Goal: Task Accomplishment & Management: Complete application form

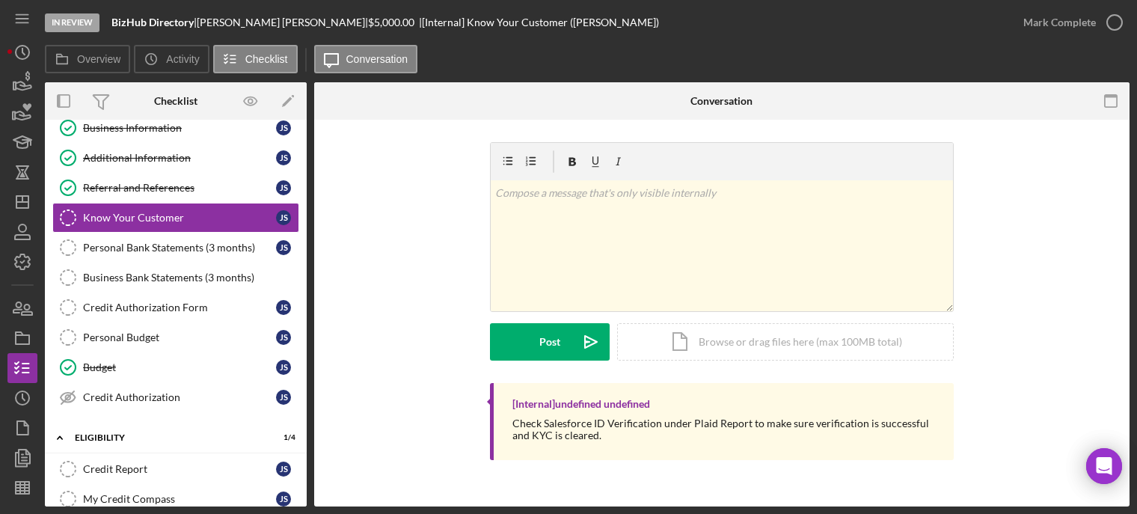
scroll to position [224, 0]
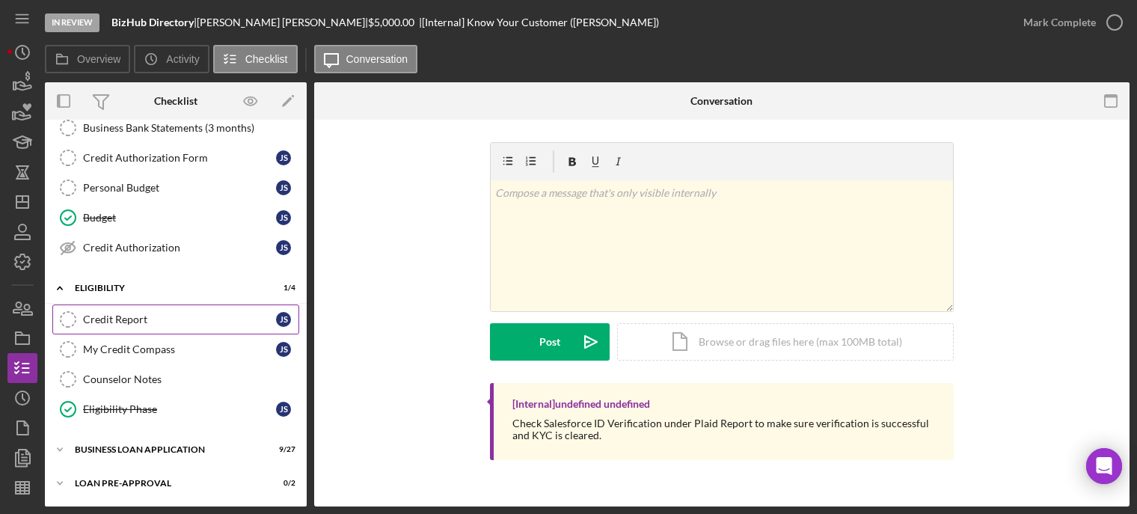
click at [131, 322] on div "Credit Report" at bounding box center [179, 319] width 193 height 12
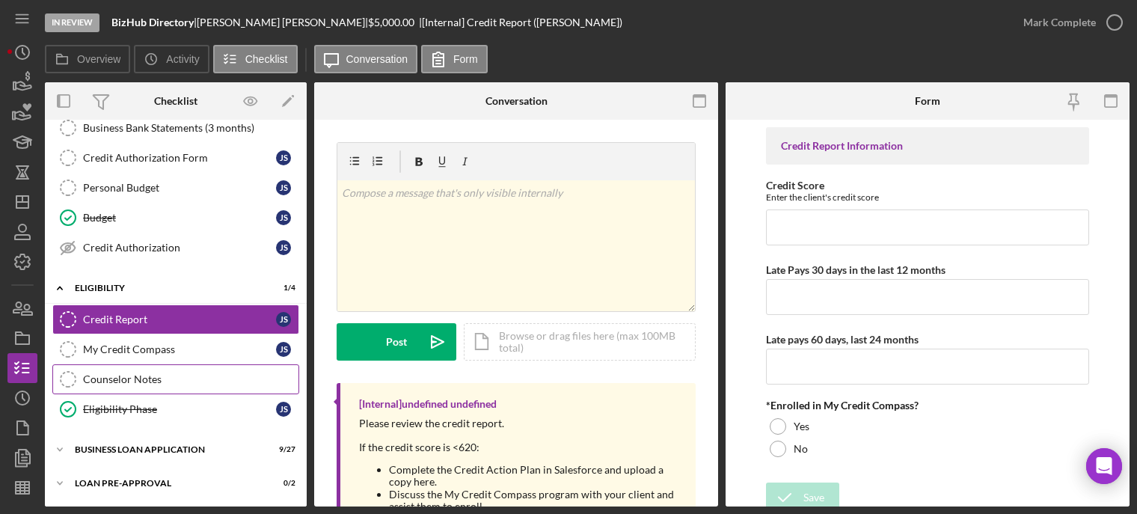
scroll to position [292, 0]
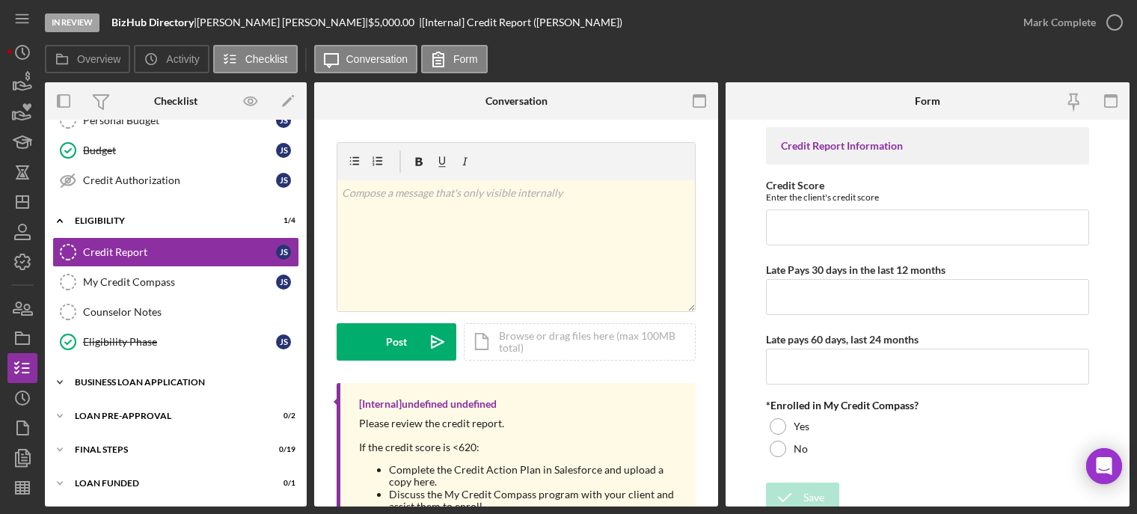
click at [120, 384] on div "BUSINESS LOAN APPLICATION" at bounding box center [181, 382] width 213 height 9
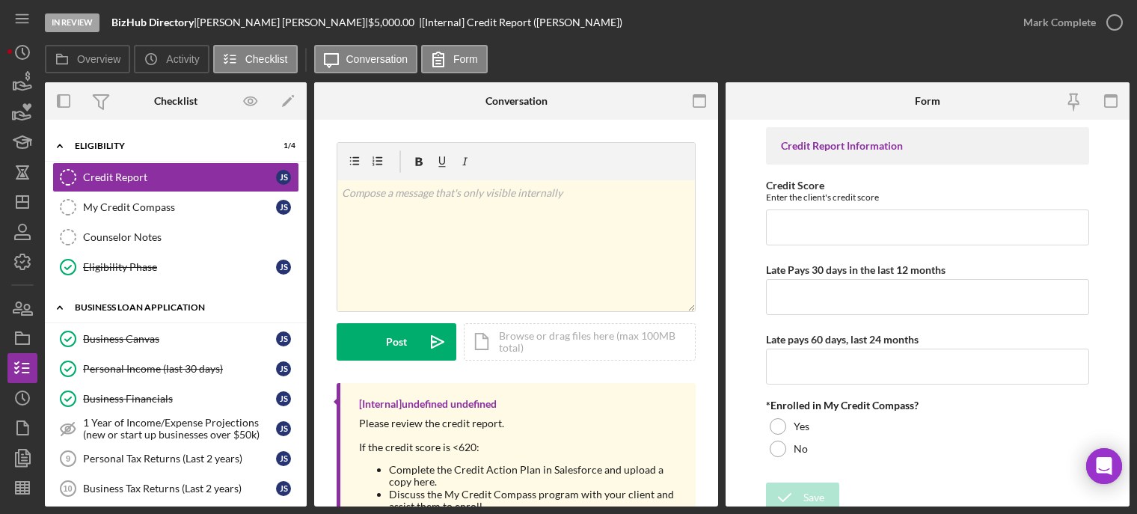
scroll to position [441, 0]
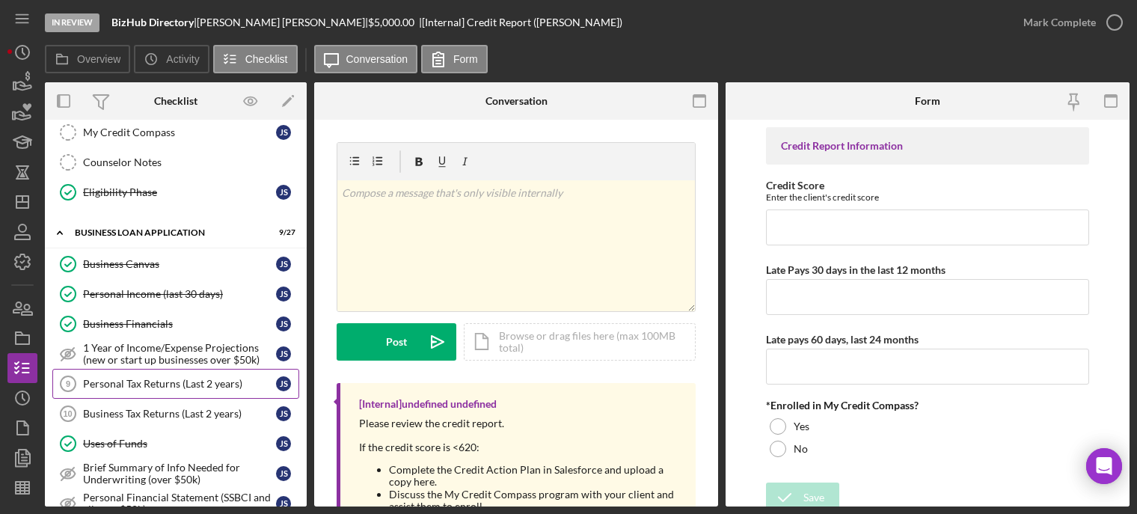
click at [123, 382] on div "Personal Tax Returns (Last 2 years)" at bounding box center [179, 384] width 193 height 12
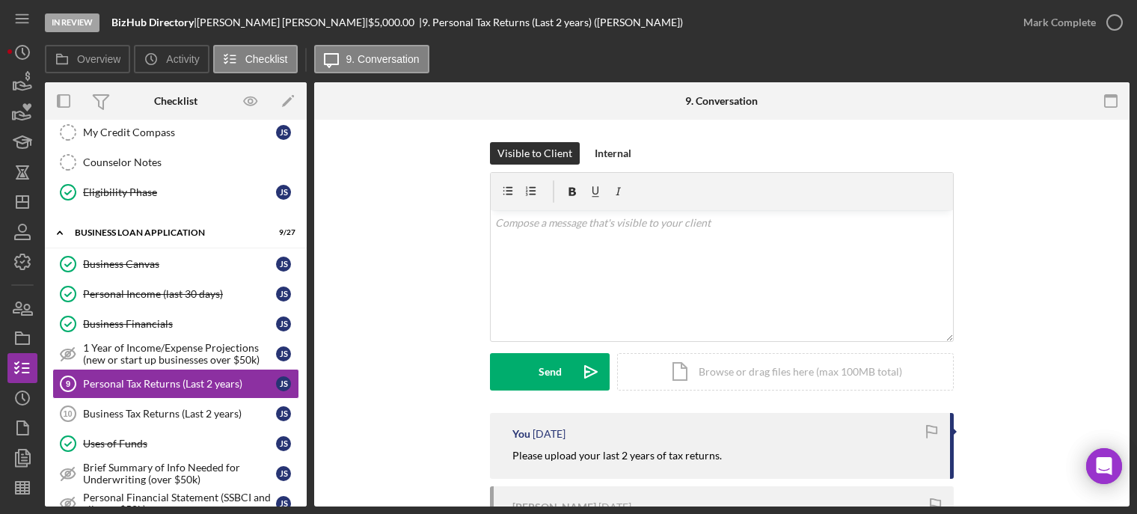
scroll to position [144, 0]
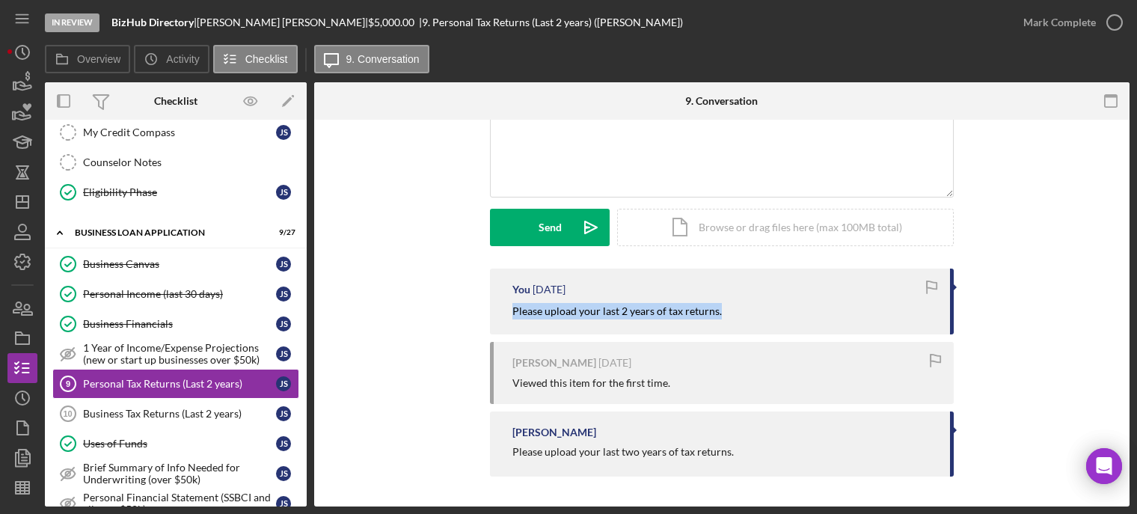
drag, startPoint x: 509, startPoint y: 314, endPoint x: 727, endPoint y: 319, distance: 218.4
click at [727, 319] on div "You [DATE] Please upload your last 2 years of tax returns." at bounding box center [722, 301] width 464 height 66
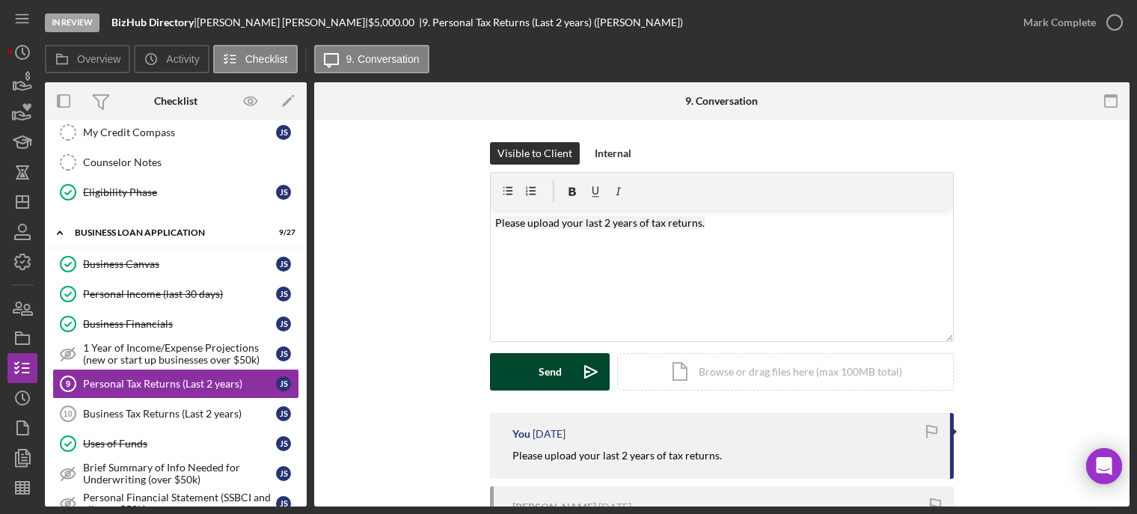
click at [527, 366] on button "Send Icon/icon-invite-send" at bounding box center [550, 371] width 120 height 37
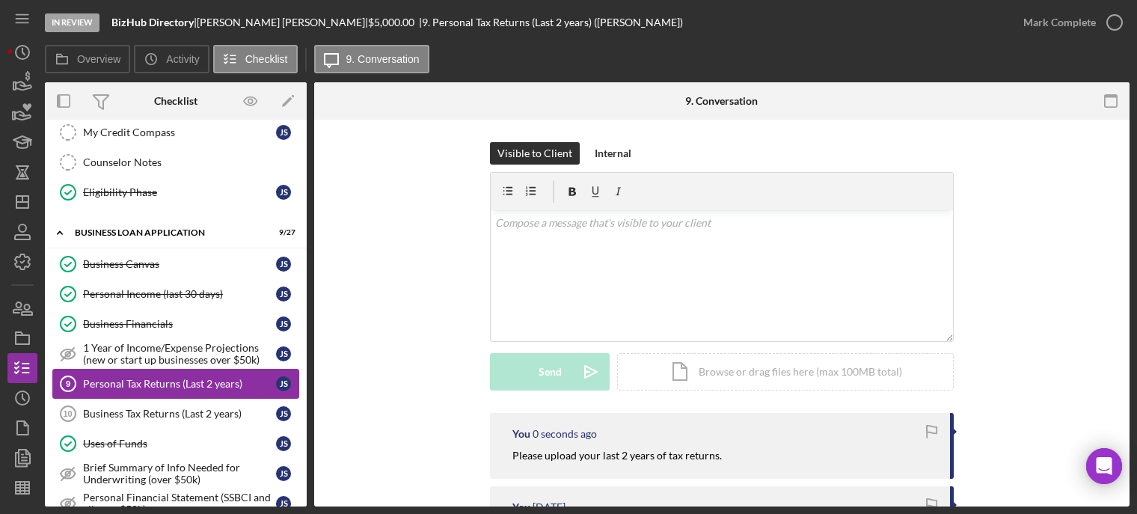
drag, startPoint x: 134, startPoint y: 411, endPoint x: 241, endPoint y: 389, distance: 109.3
click at [135, 411] on div "Business Tax Returns (Last 2 years)" at bounding box center [179, 414] width 193 height 12
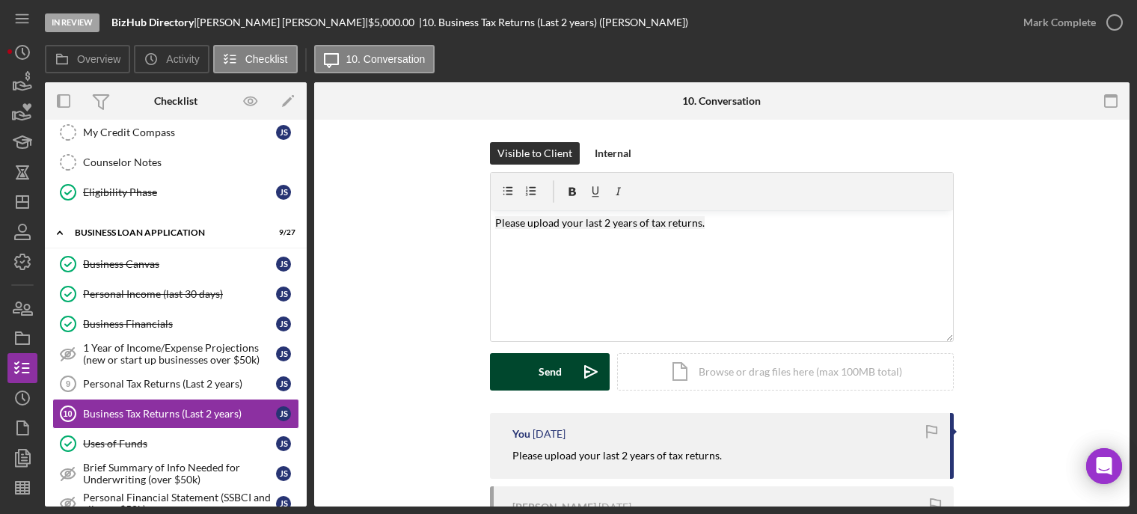
click at [494, 370] on button "Send Icon/icon-invite-send" at bounding box center [550, 371] width 120 height 37
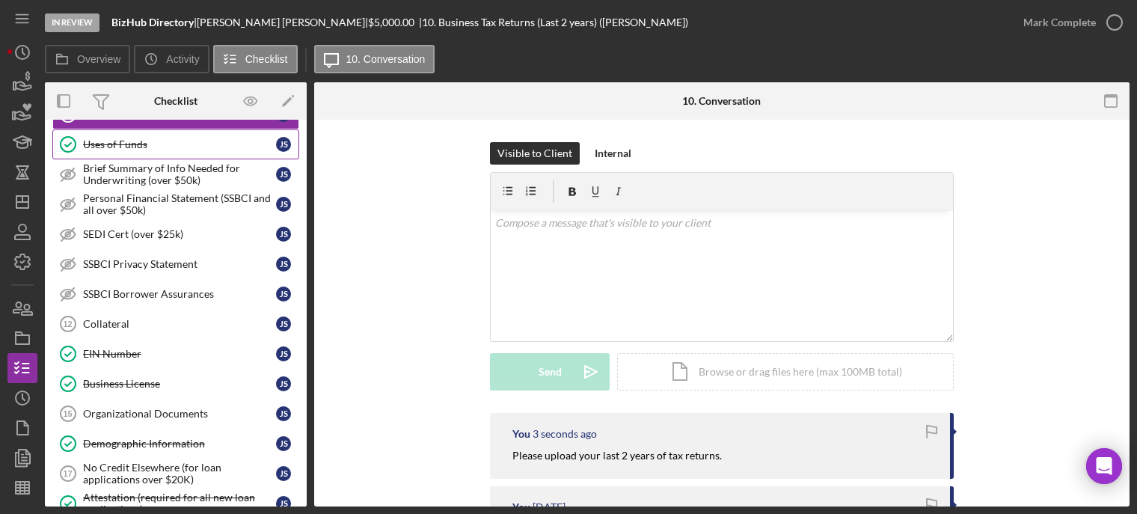
scroll to position [815, 0]
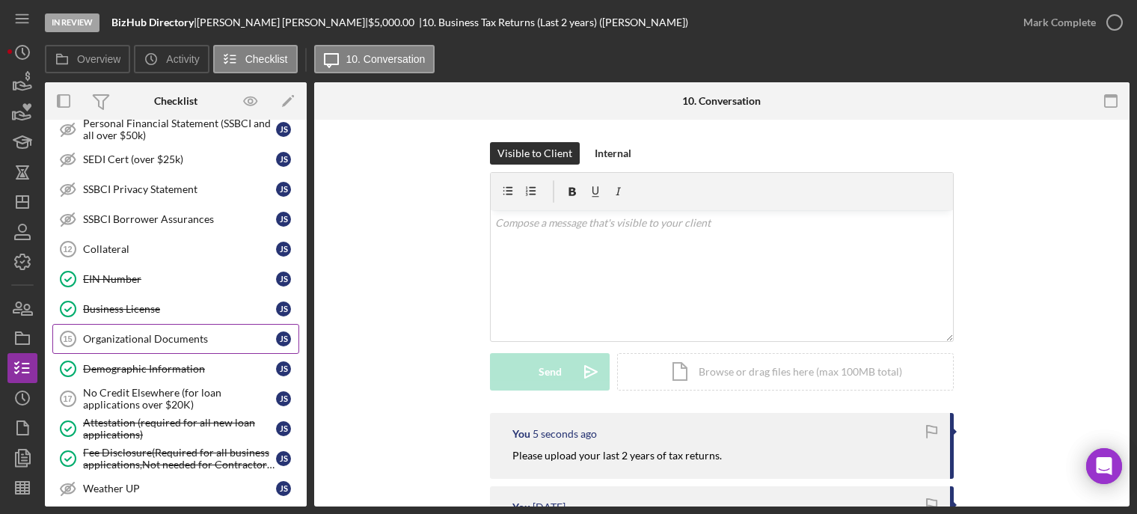
click at [180, 335] on div "Organizational Documents" at bounding box center [179, 339] width 193 height 12
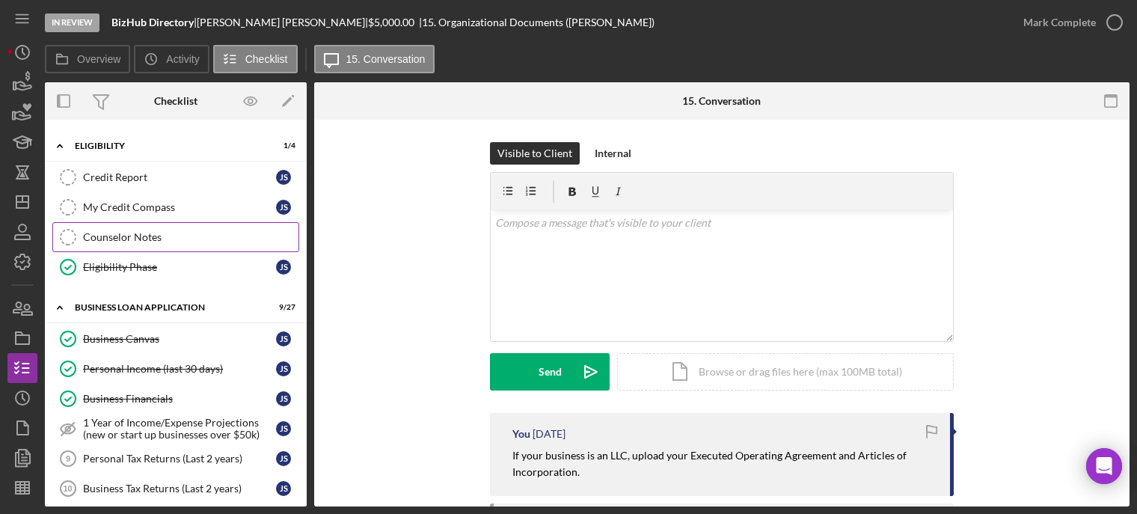
scroll to position [67, 0]
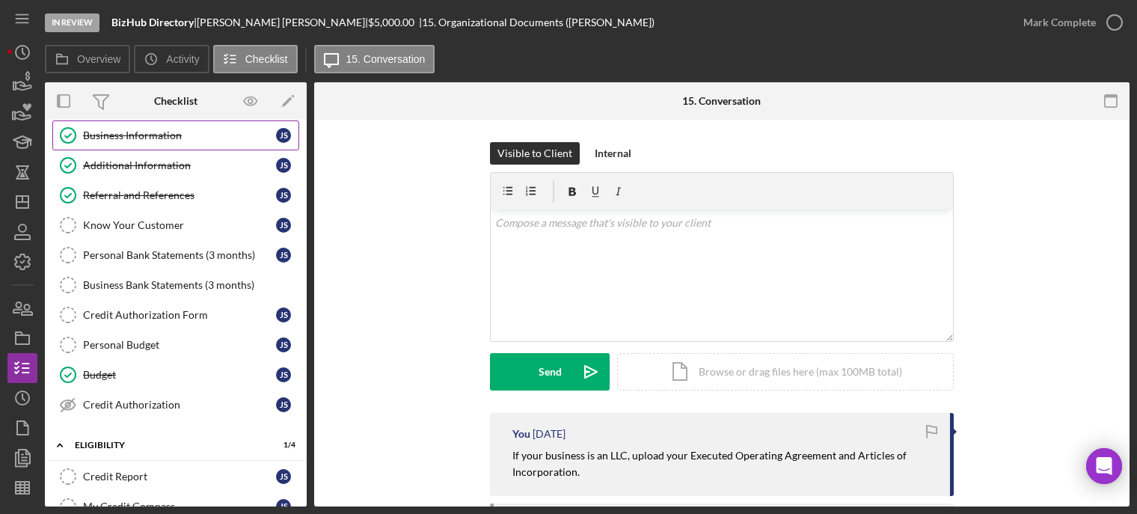
click at [150, 138] on div "Business Information" at bounding box center [179, 135] width 193 height 12
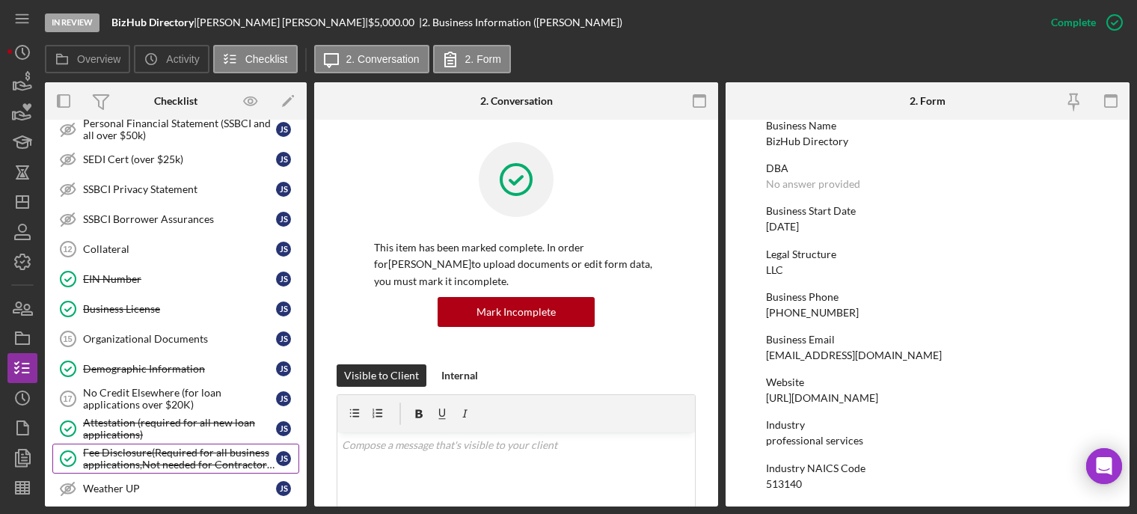
scroll to position [965, 0]
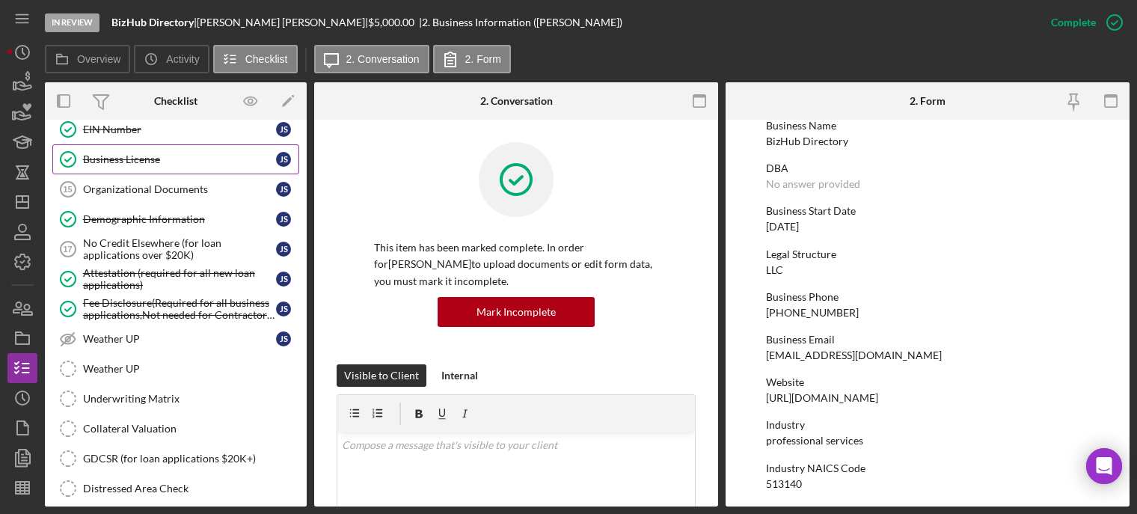
click at [141, 159] on div "Business License" at bounding box center [179, 159] width 193 height 12
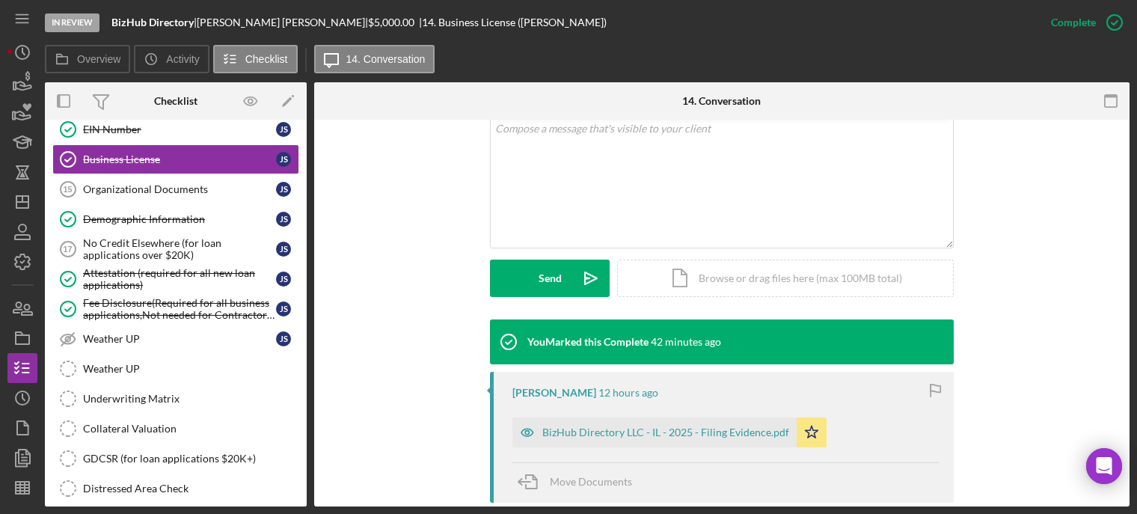
scroll to position [374, 0]
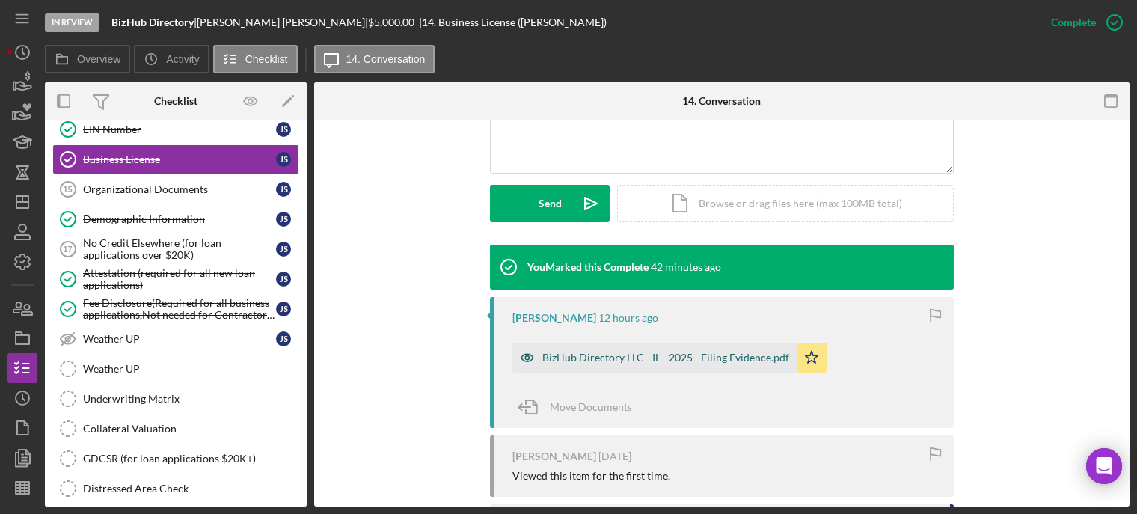
click at [592, 359] on div "BizHub Directory LLC - IL - 2025 - Filing Evidence.pdf" at bounding box center [665, 357] width 247 height 12
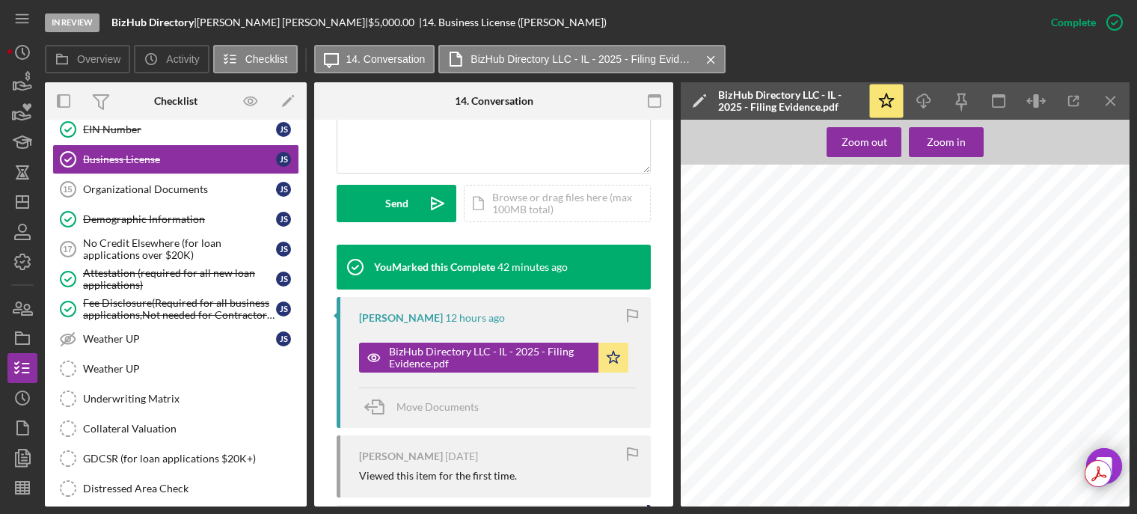
scroll to position [484, 0]
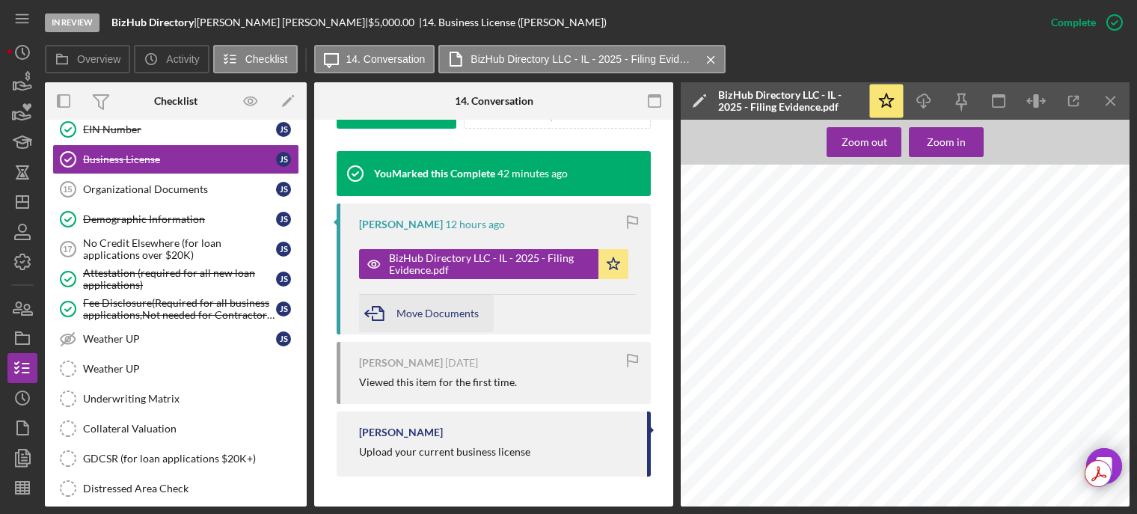
click at [394, 311] on icon "button" at bounding box center [377, 313] width 37 height 37
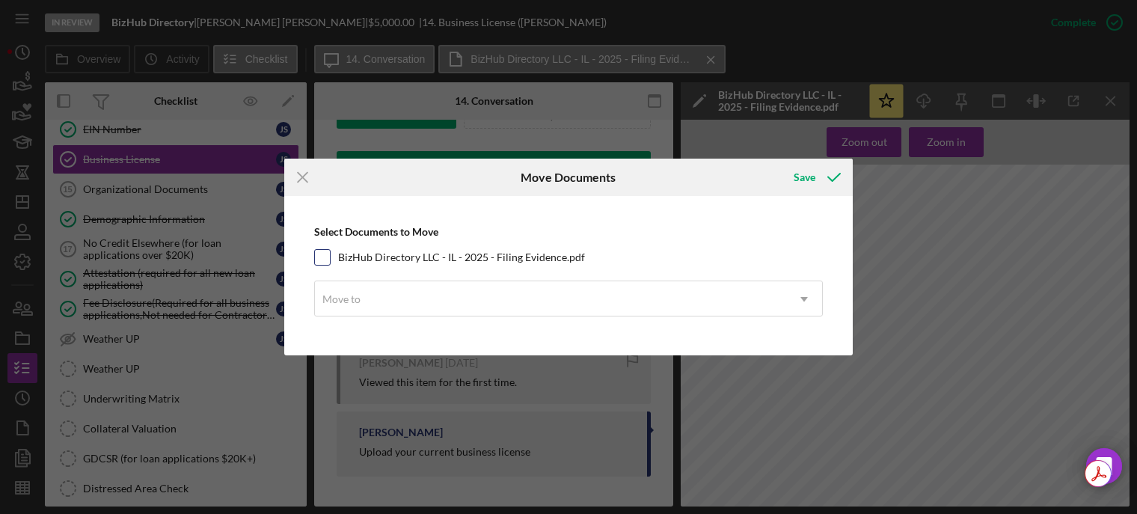
click at [327, 254] on input "BizHub Directory LLC - IL - 2025 - Filing Evidence.pdf" at bounding box center [322, 257] width 15 height 15
checkbox input "true"
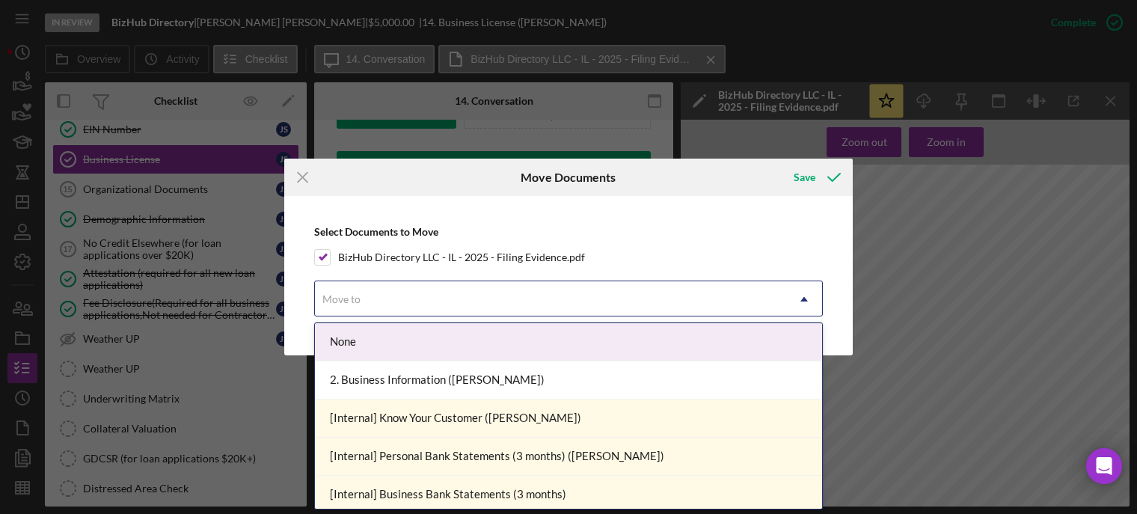
click at [431, 300] on div "Move to" at bounding box center [550, 299] width 471 height 34
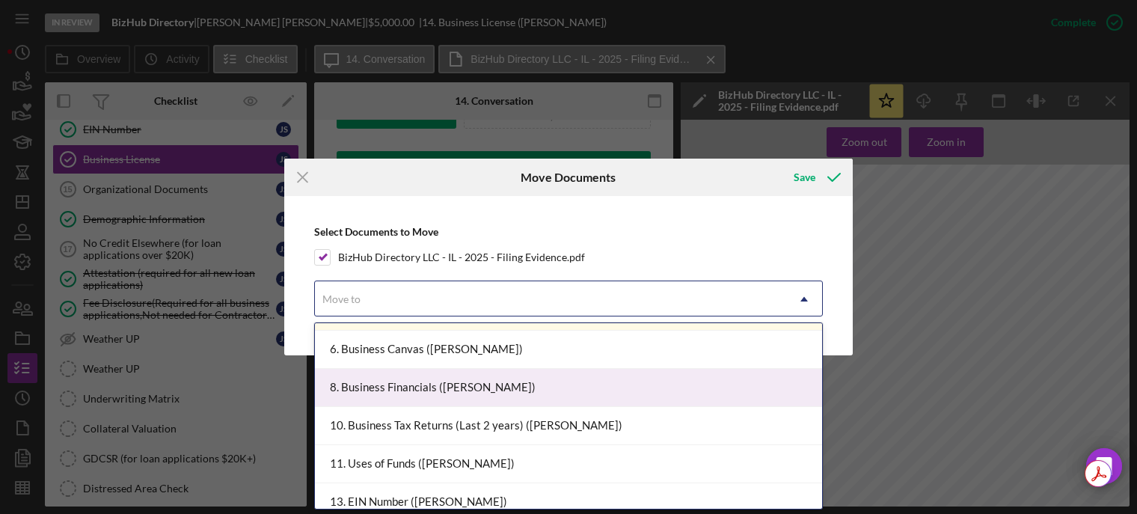
scroll to position [449, 0]
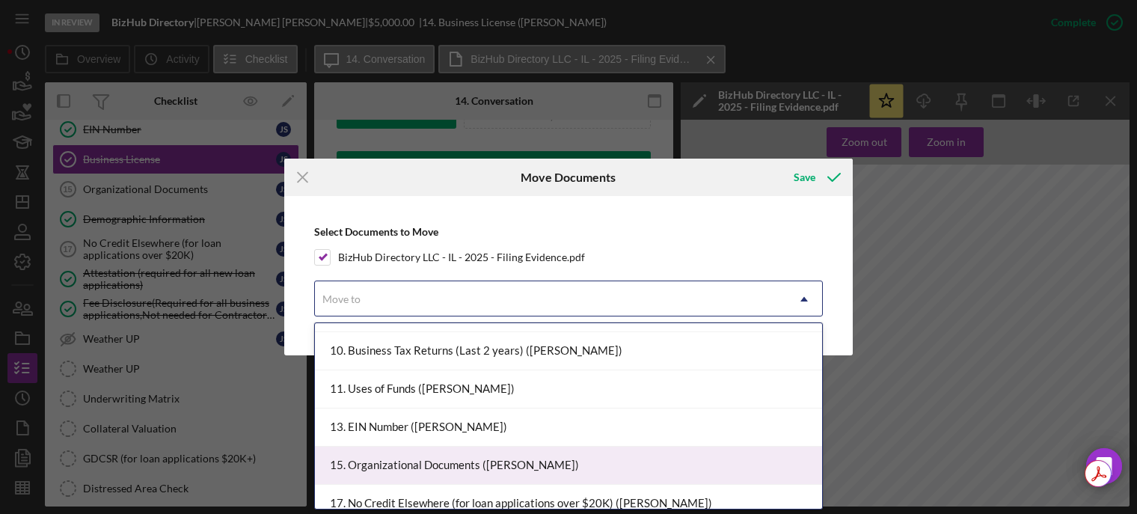
click at [408, 468] on div "15. Organizational Documents ([PERSON_NAME])" at bounding box center [568, 465] width 507 height 38
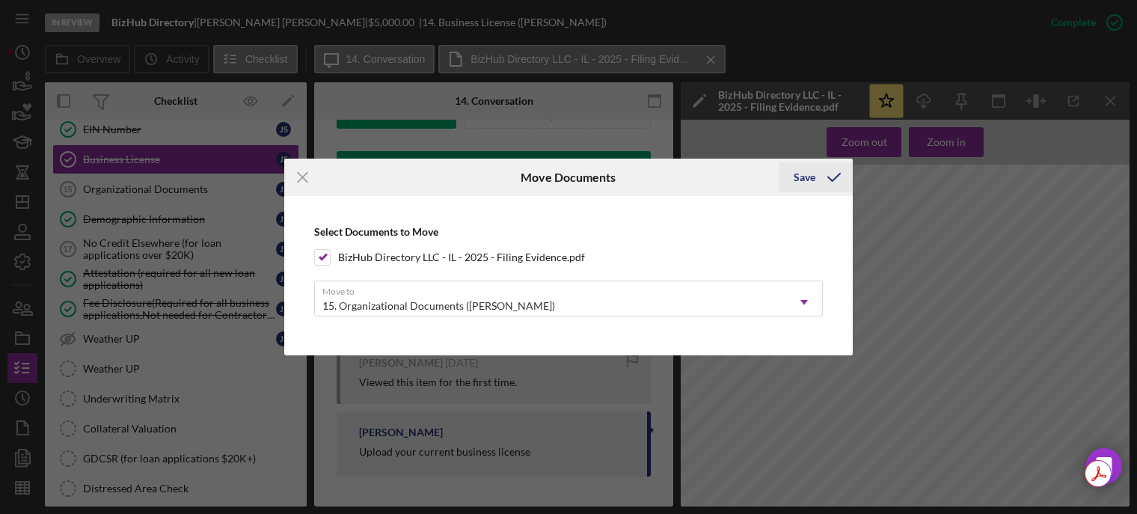
click at [808, 170] on div "Save" at bounding box center [804, 177] width 22 height 30
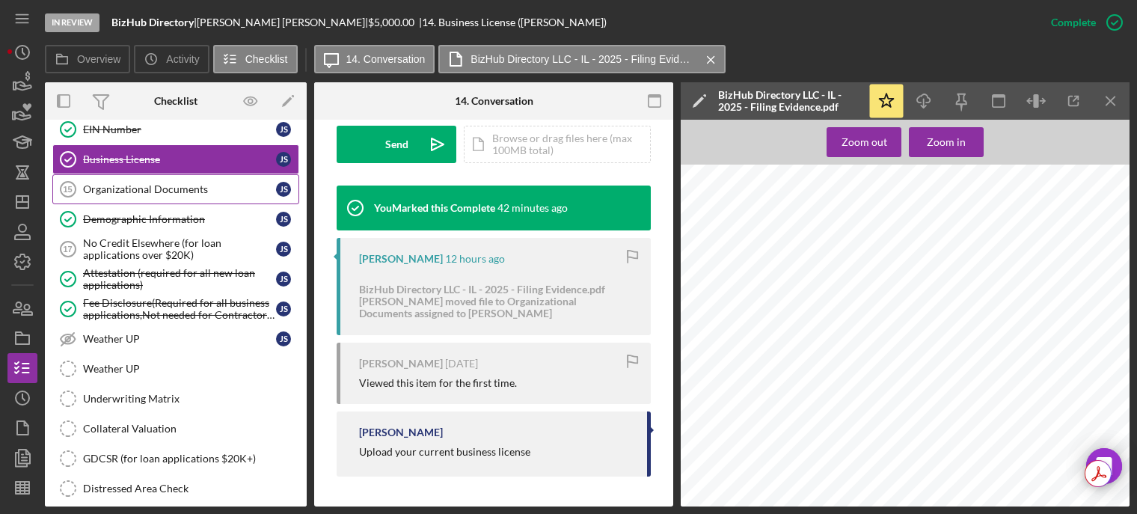
click at [175, 186] on div "Organizational Documents" at bounding box center [179, 189] width 193 height 12
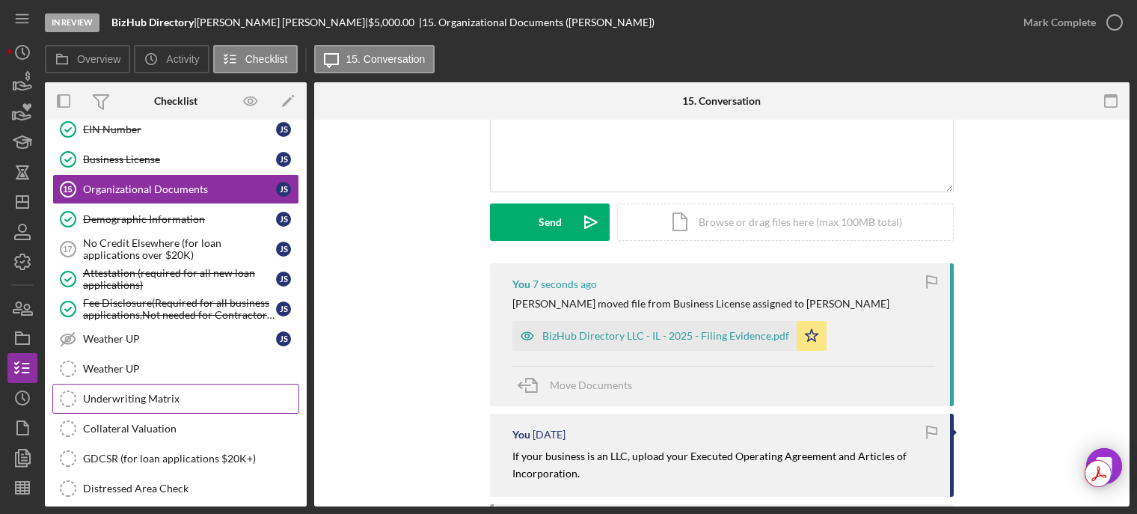
scroll to position [1108, 0]
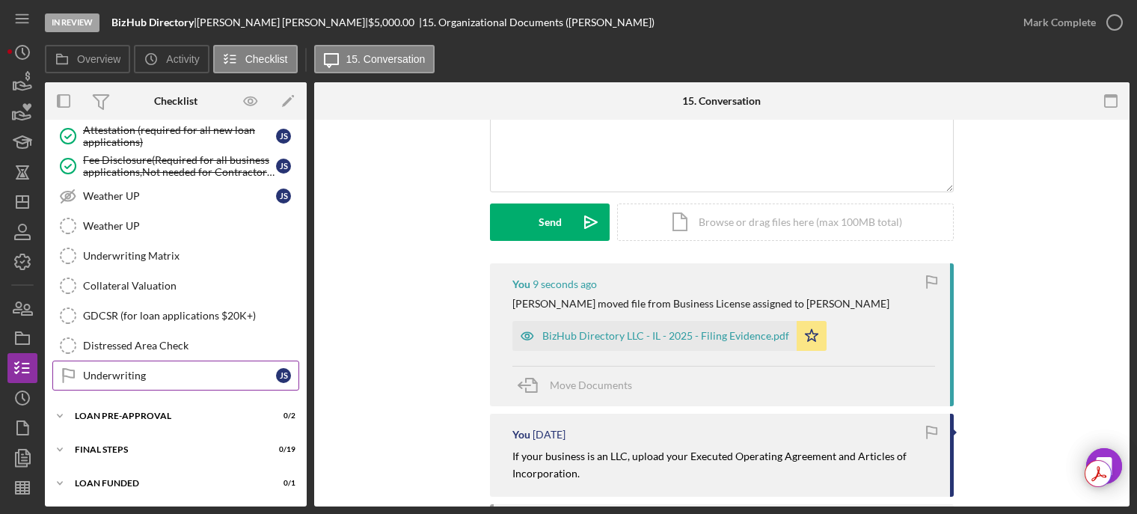
click at [155, 381] on div "Underwriting" at bounding box center [179, 375] width 193 height 12
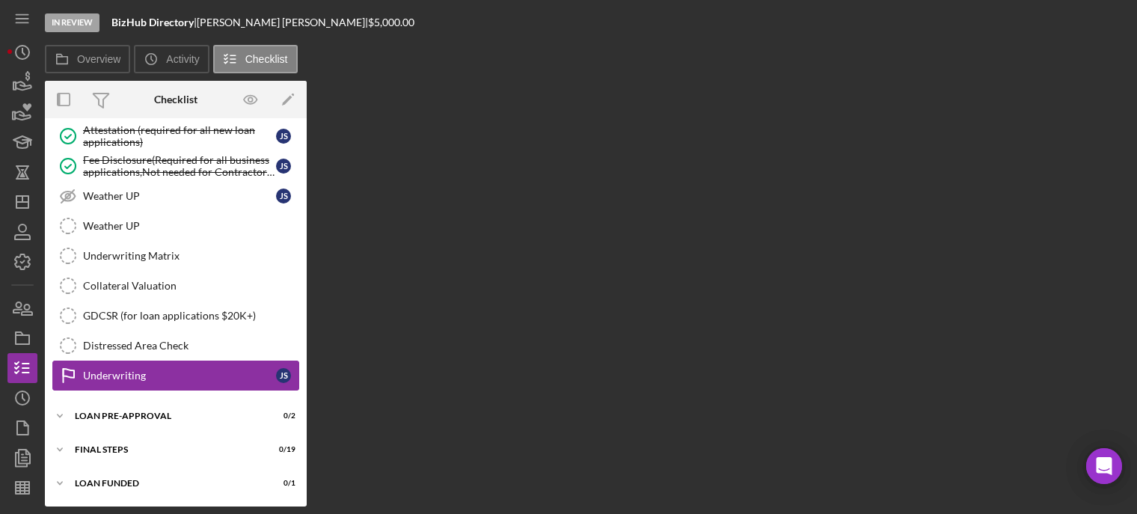
scroll to position [1108, 0]
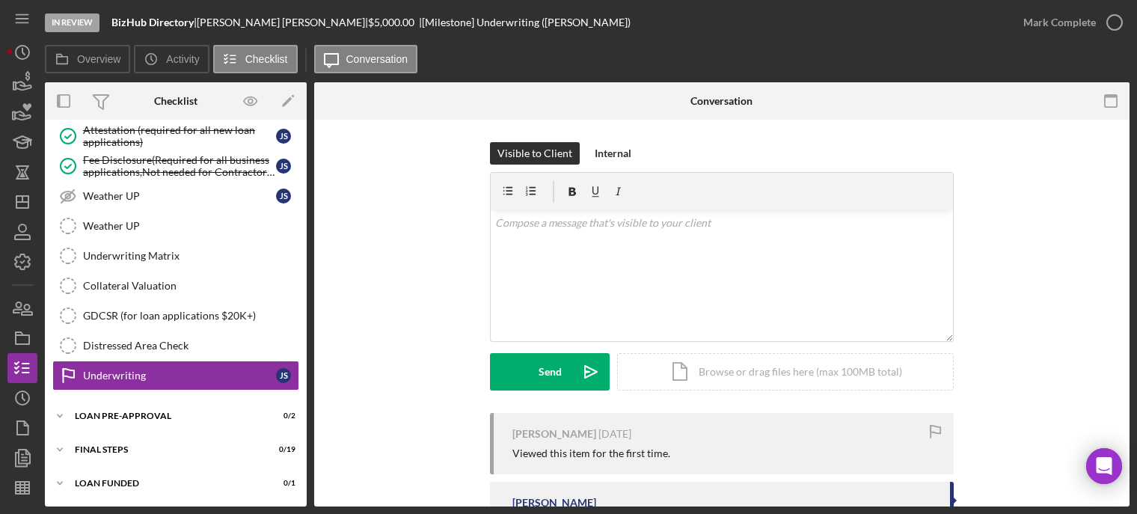
click at [155, 435] on div "Icon/Expander FINAL STEPS 0 / 19" at bounding box center [176, 450] width 262 height 30
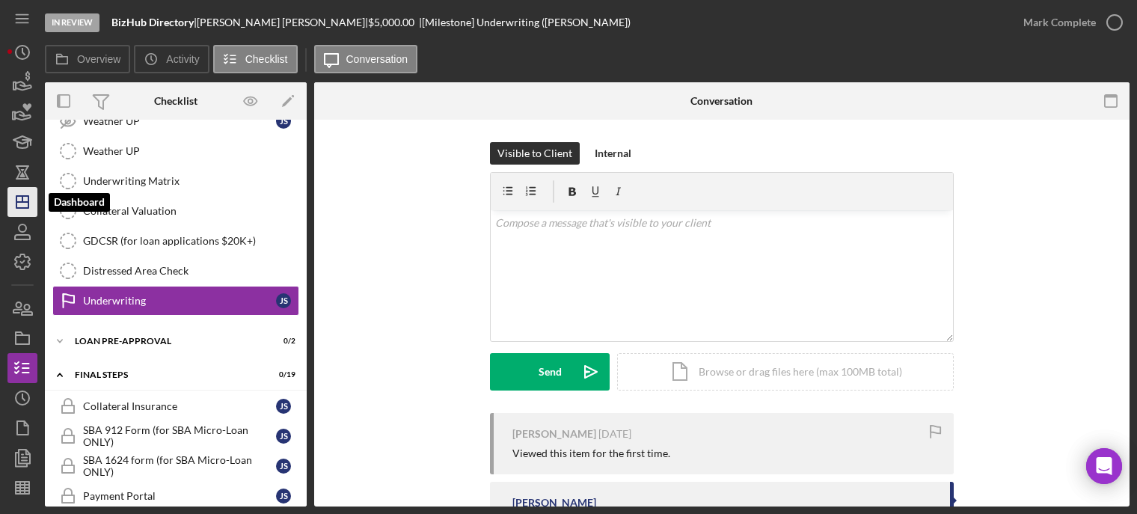
click at [24, 208] on polygon "button" at bounding box center [22, 202] width 12 height 12
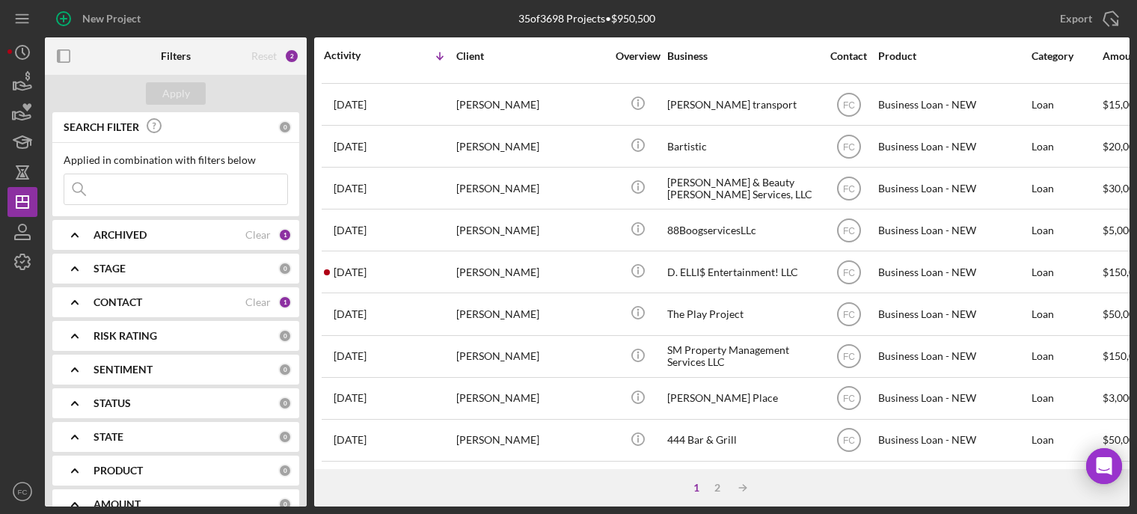
scroll to position [674, 0]
click at [719, 489] on div "2" at bounding box center [717, 488] width 21 height 12
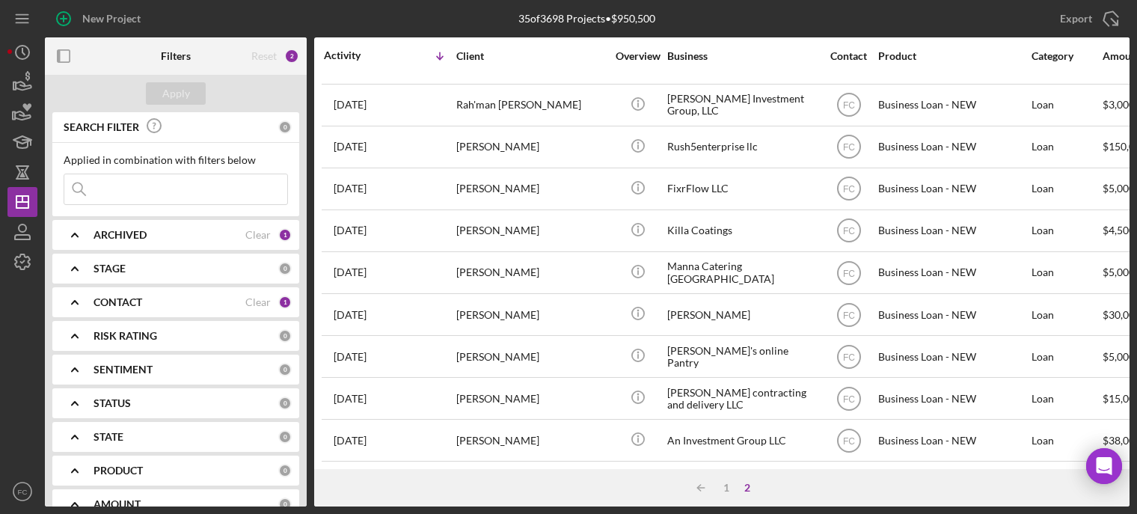
scroll to position [0, 0]
